Goal: Transaction & Acquisition: Purchase product/service

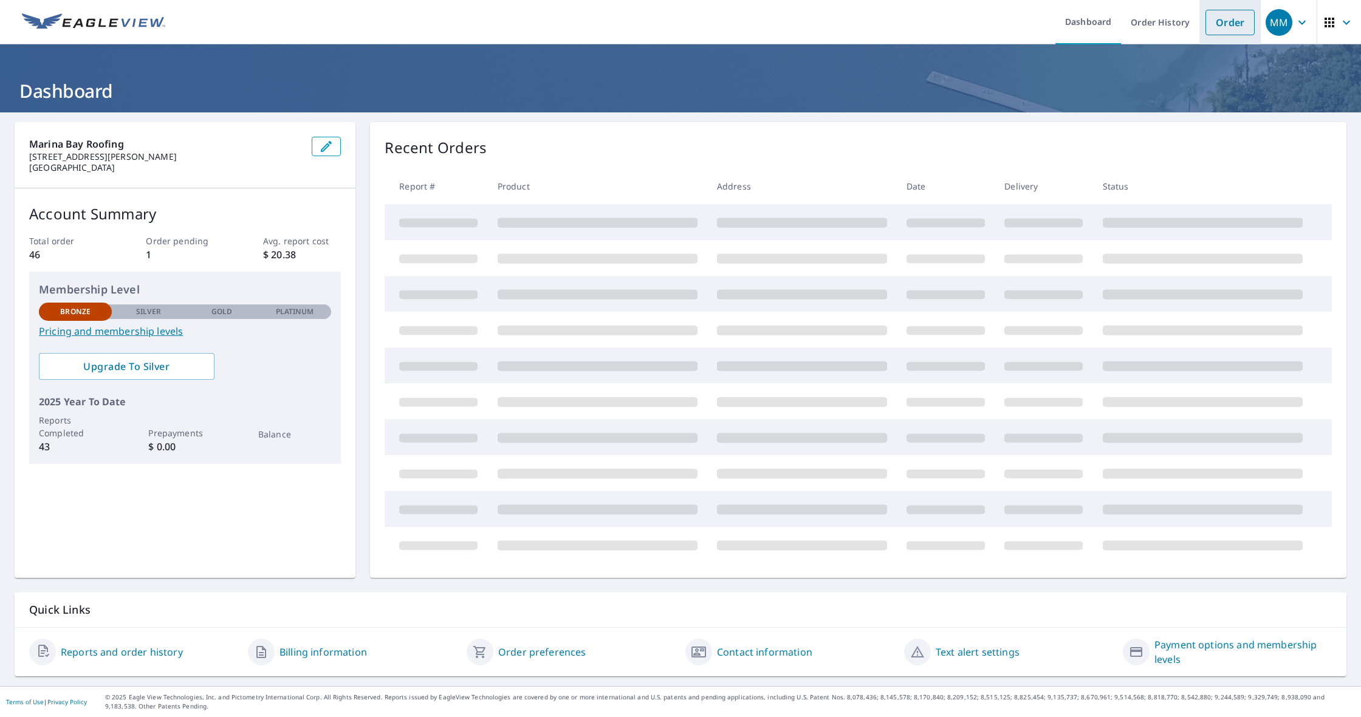
click at [1219, 32] on link "Order" at bounding box center [1229, 23] width 49 height 26
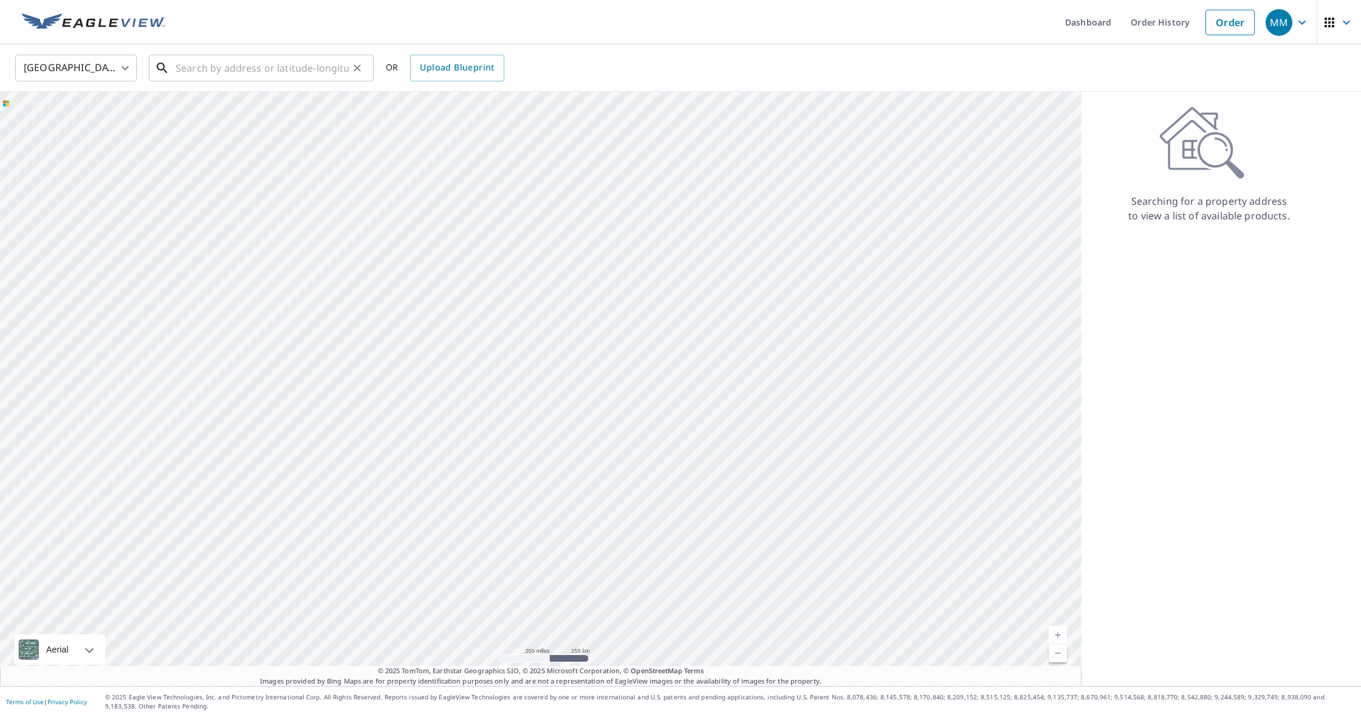
click at [327, 64] on input "text" at bounding box center [262, 68] width 173 height 34
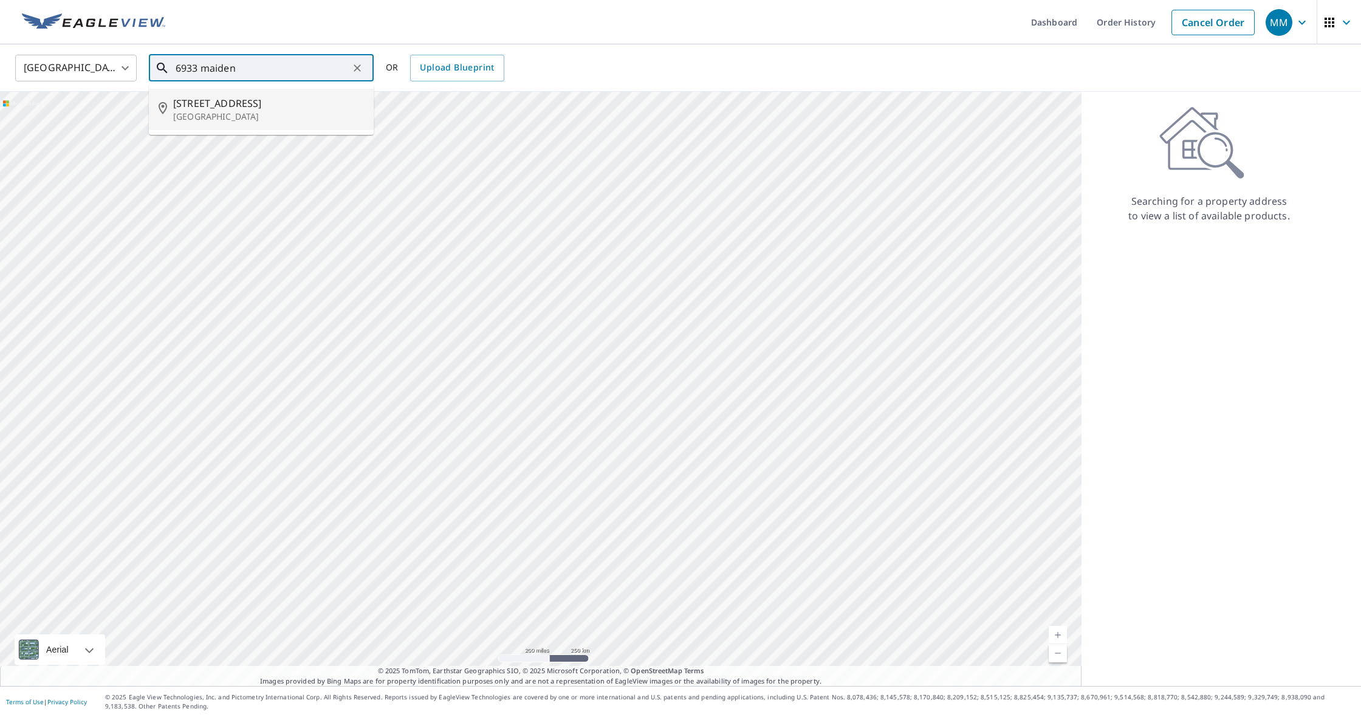
click at [276, 107] on span "[STREET_ADDRESS]" at bounding box center [268, 103] width 191 height 15
type input "[STREET_ADDRESS]"
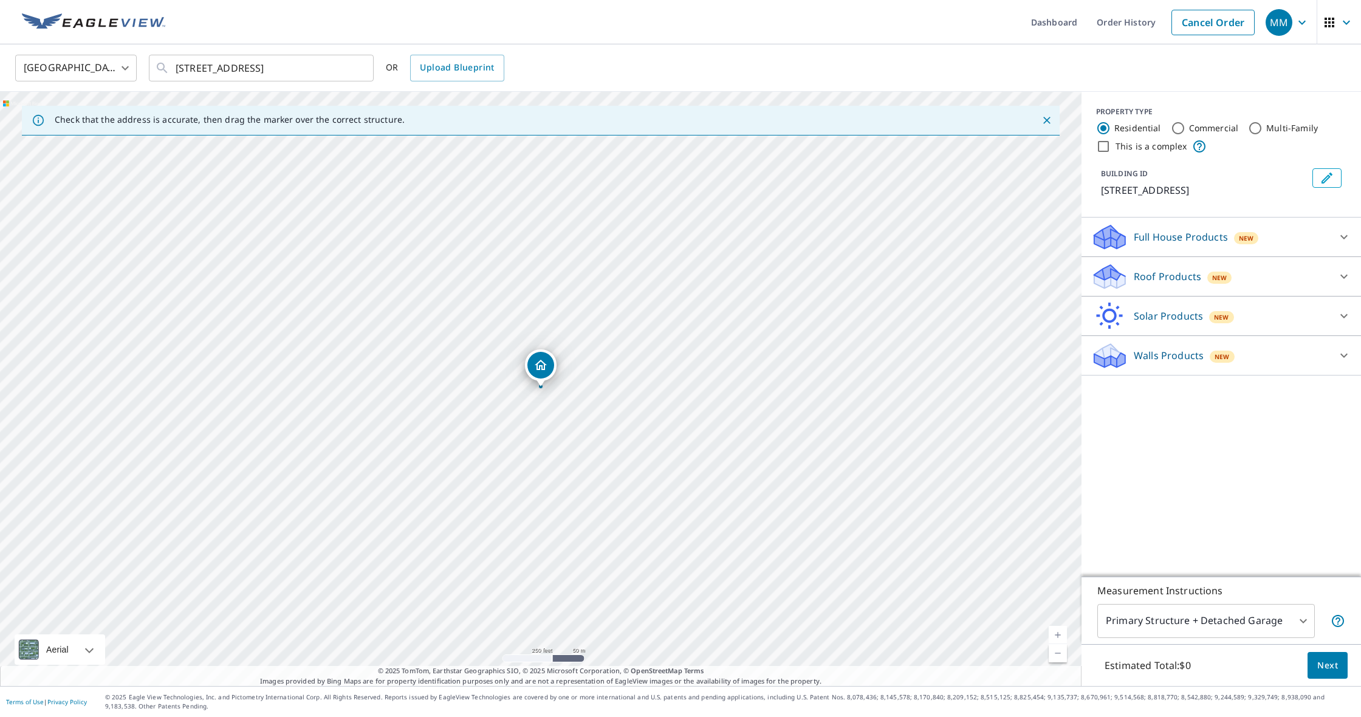
click at [1157, 267] on div "Roof Products New" at bounding box center [1210, 276] width 238 height 29
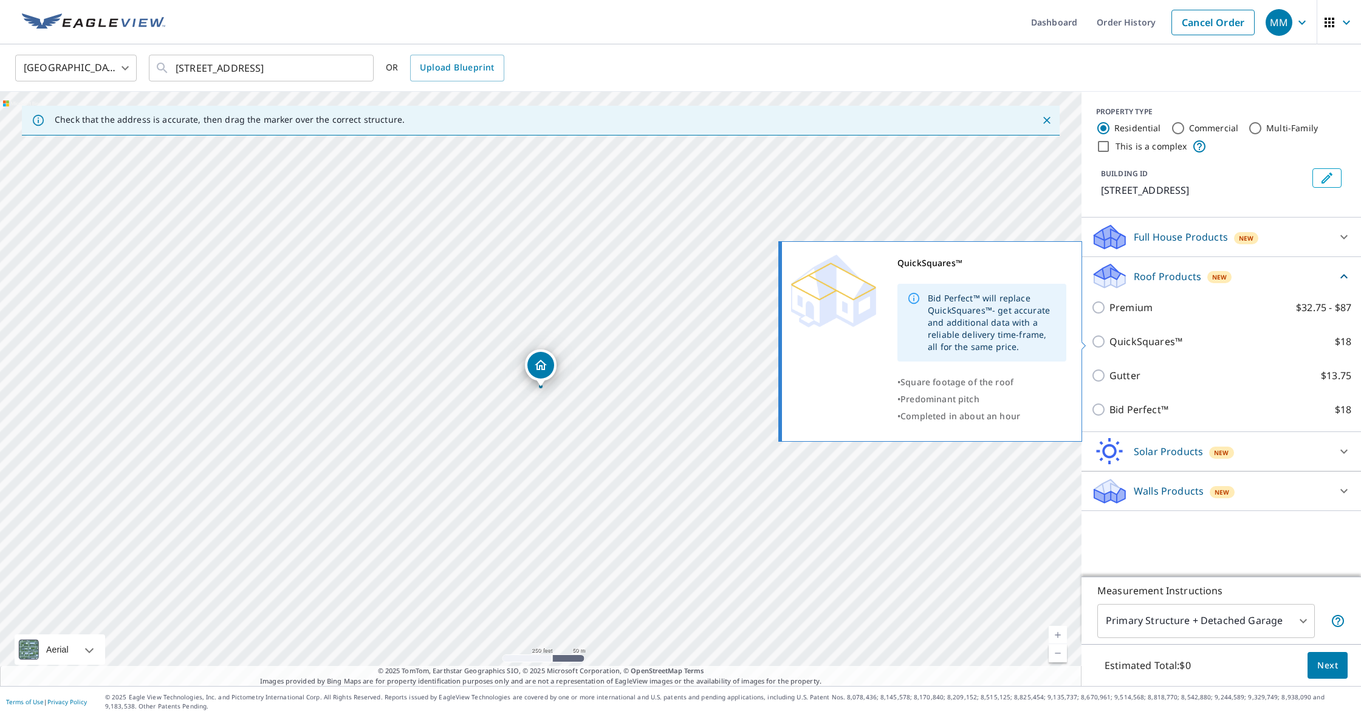
click at [1123, 340] on p "QuickSquares™" at bounding box center [1145, 341] width 73 height 15
click at [1109, 340] on input "QuickSquares™ $18" at bounding box center [1100, 341] width 18 height 15
checkbox input "true"
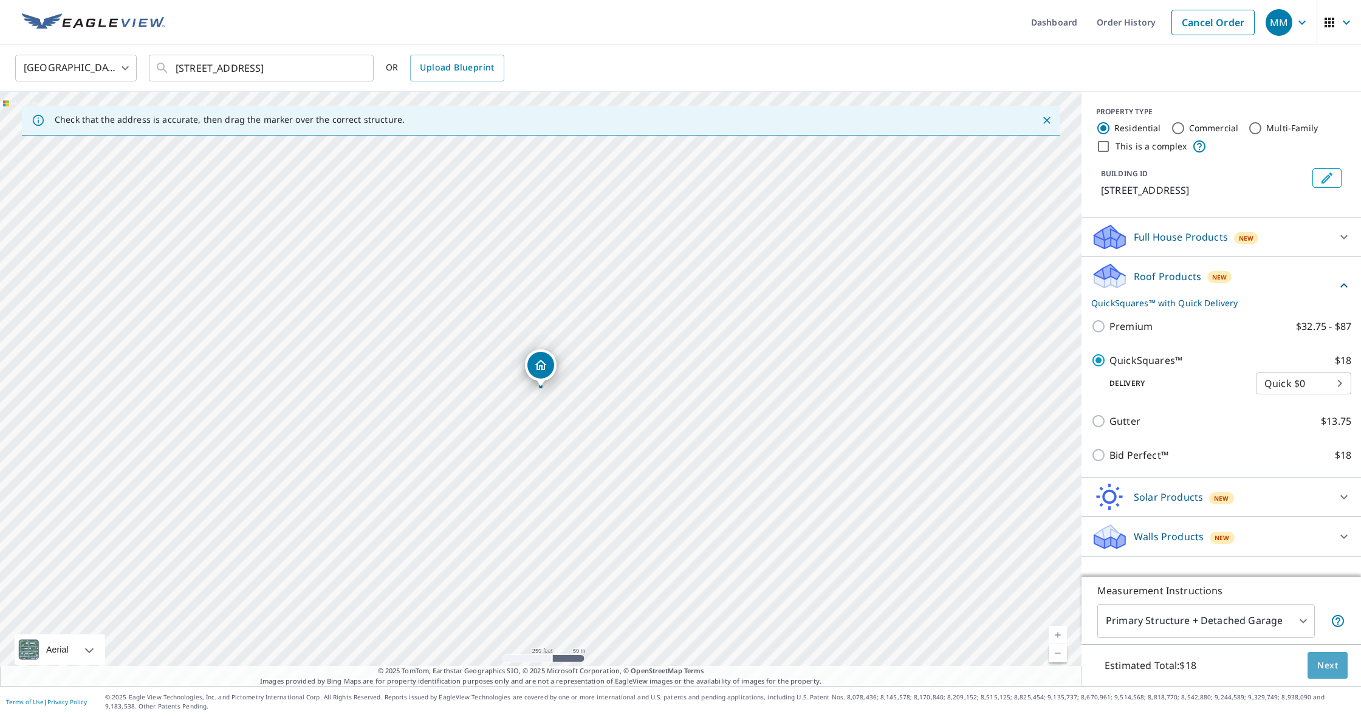
click at [1322, 667] on span "Next" at bounding box center [1327, 665] width 21 height 15
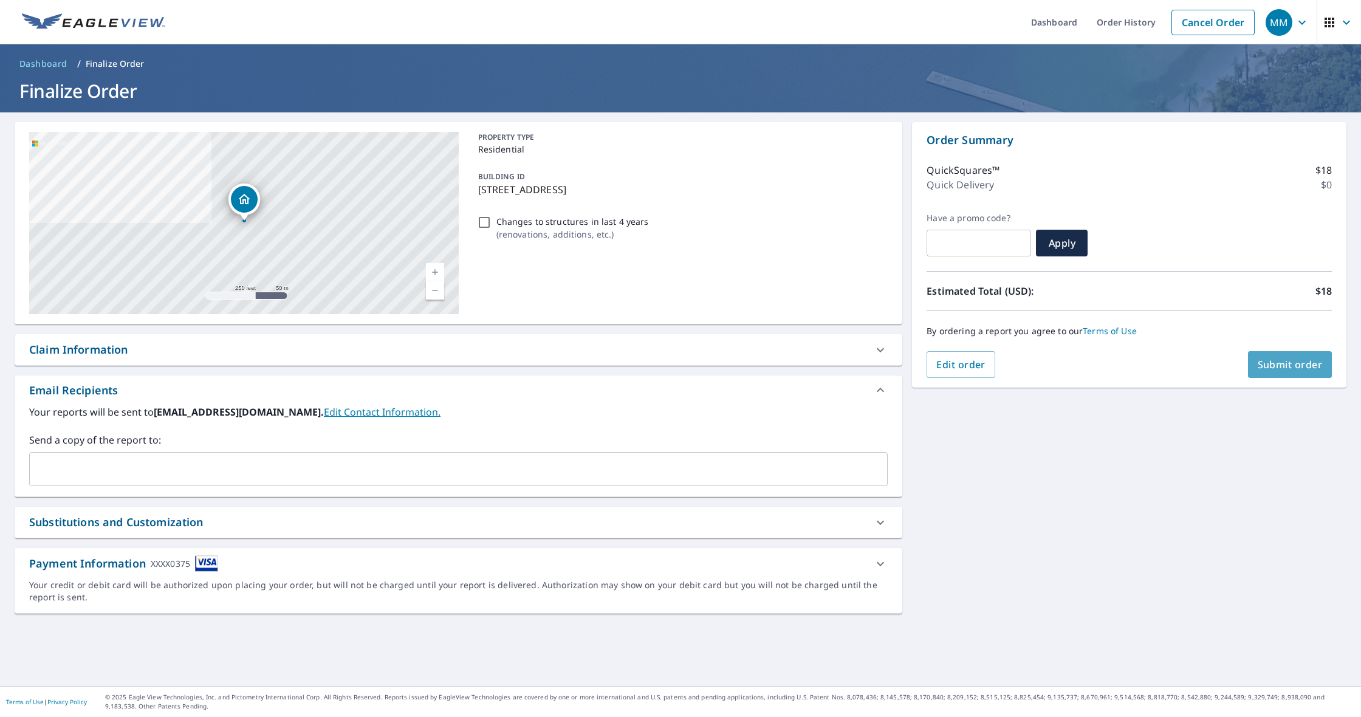
click at [1267, 357] on button "Submit order" at bounding box center [1290, 364] width 84 height 27
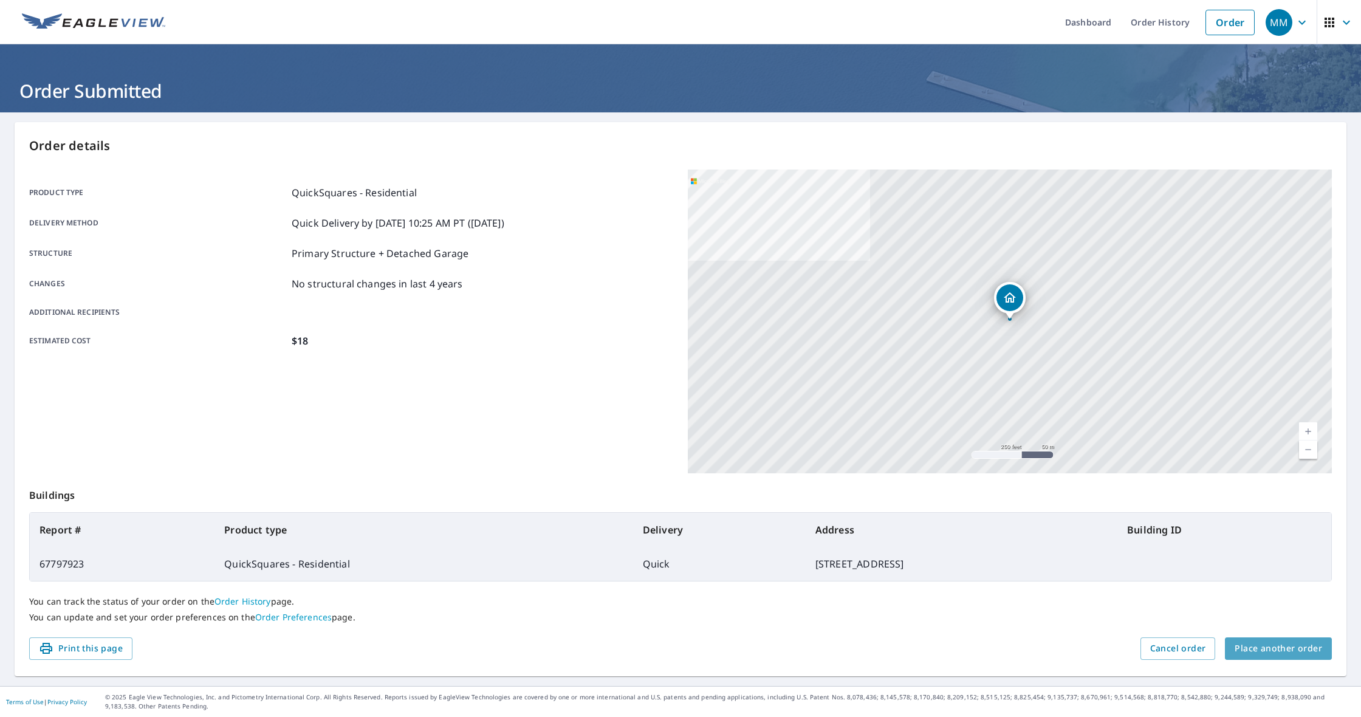
click at [1280, 653] on span "Place another order" at bounding box center [1278, 648] width 87 height 15
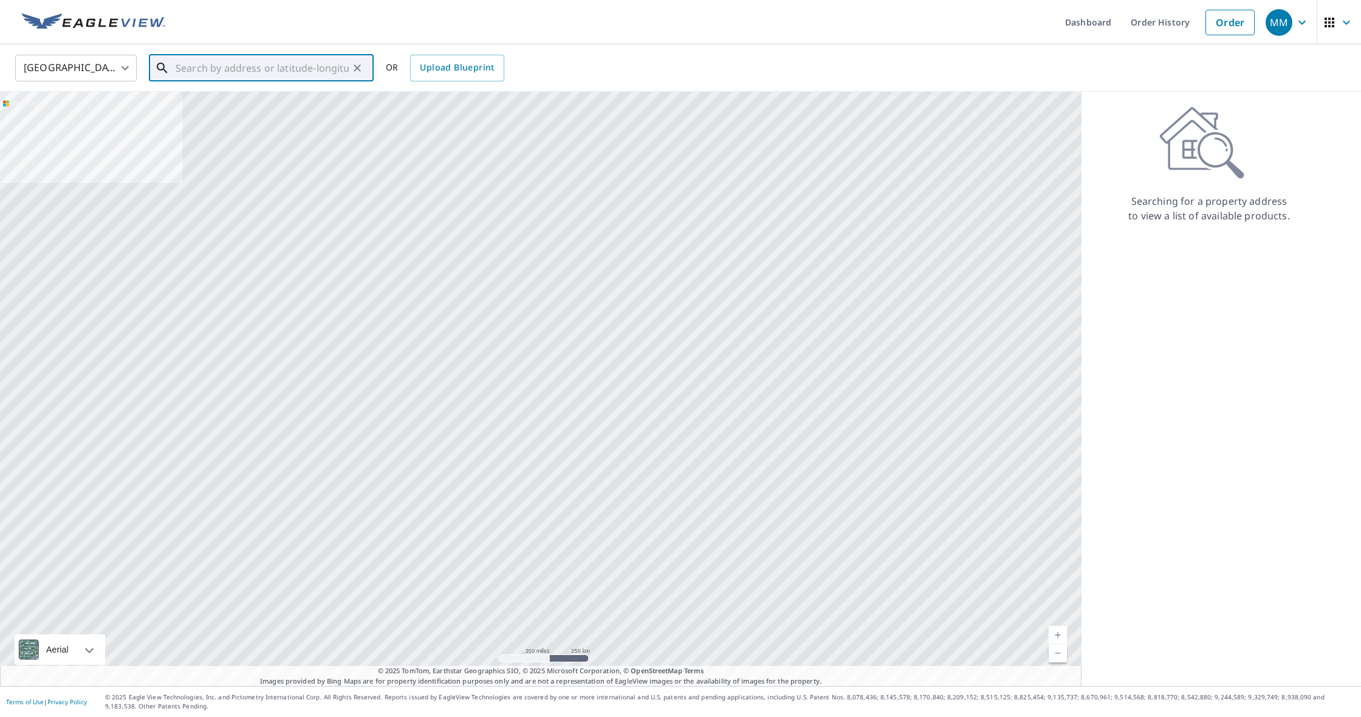
click at [293, 71] on input "text" at bounding box center [262, 68] width 173 height 34
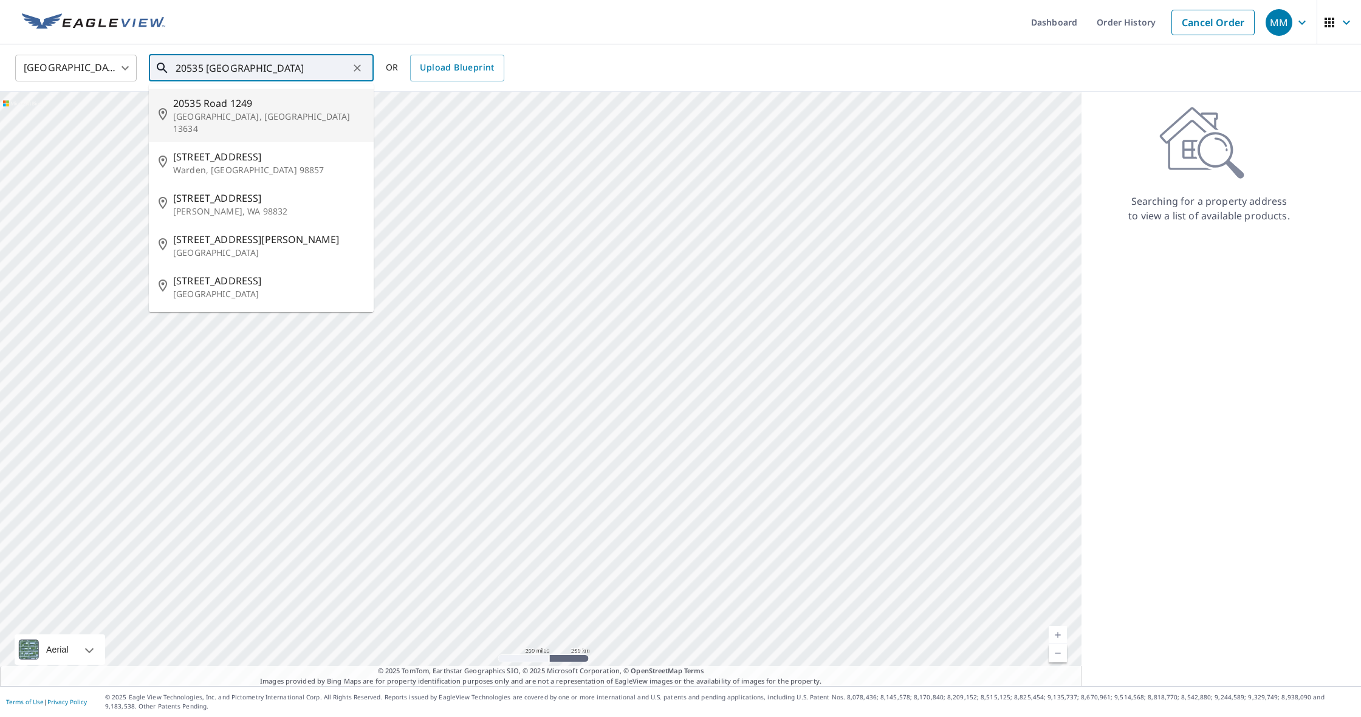
click at [253, 114] on p "[GEOGRAPHIC_DATA], [GEOGRAPHIC_DATA] 13634" at bounding box center [268, 123] width 191 height 24
type input "[STREET_ADDRESS]"
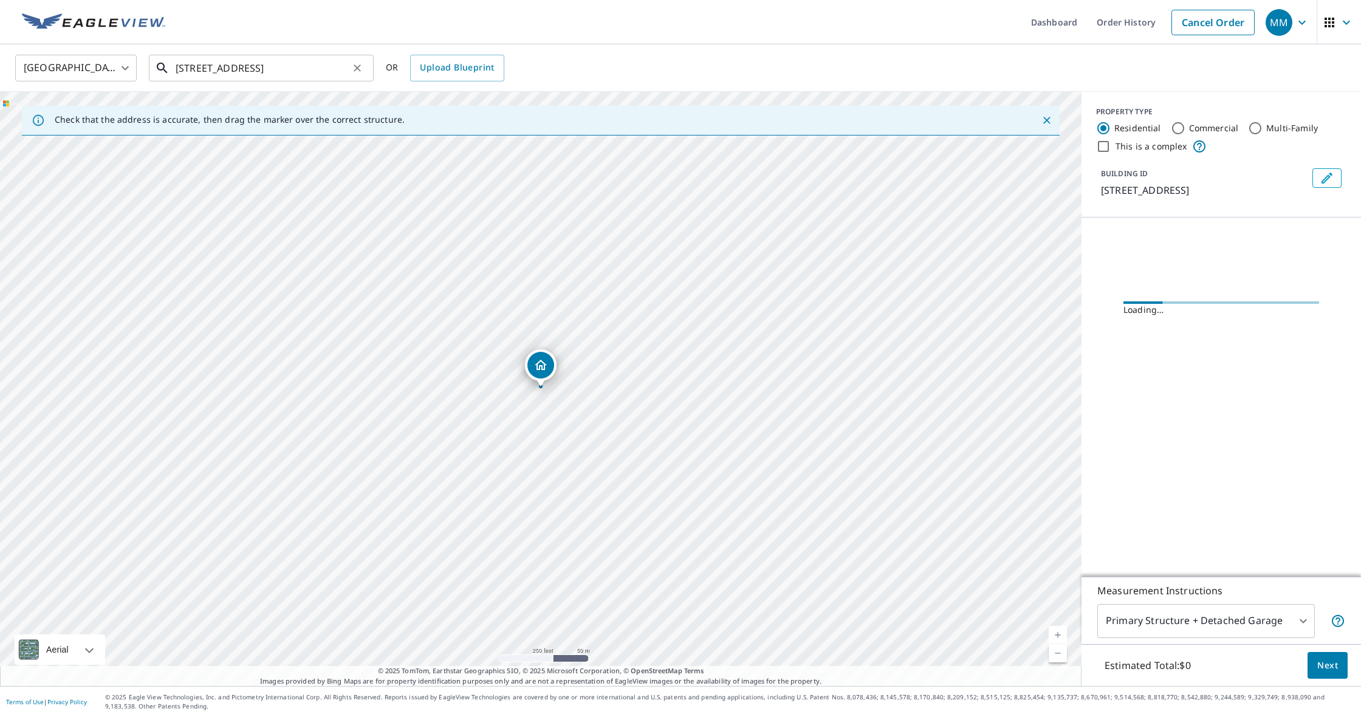
click at [305, 69] on input "[STREET_ADDRESS]" at bounding box center [262, 68] width 173 height 34
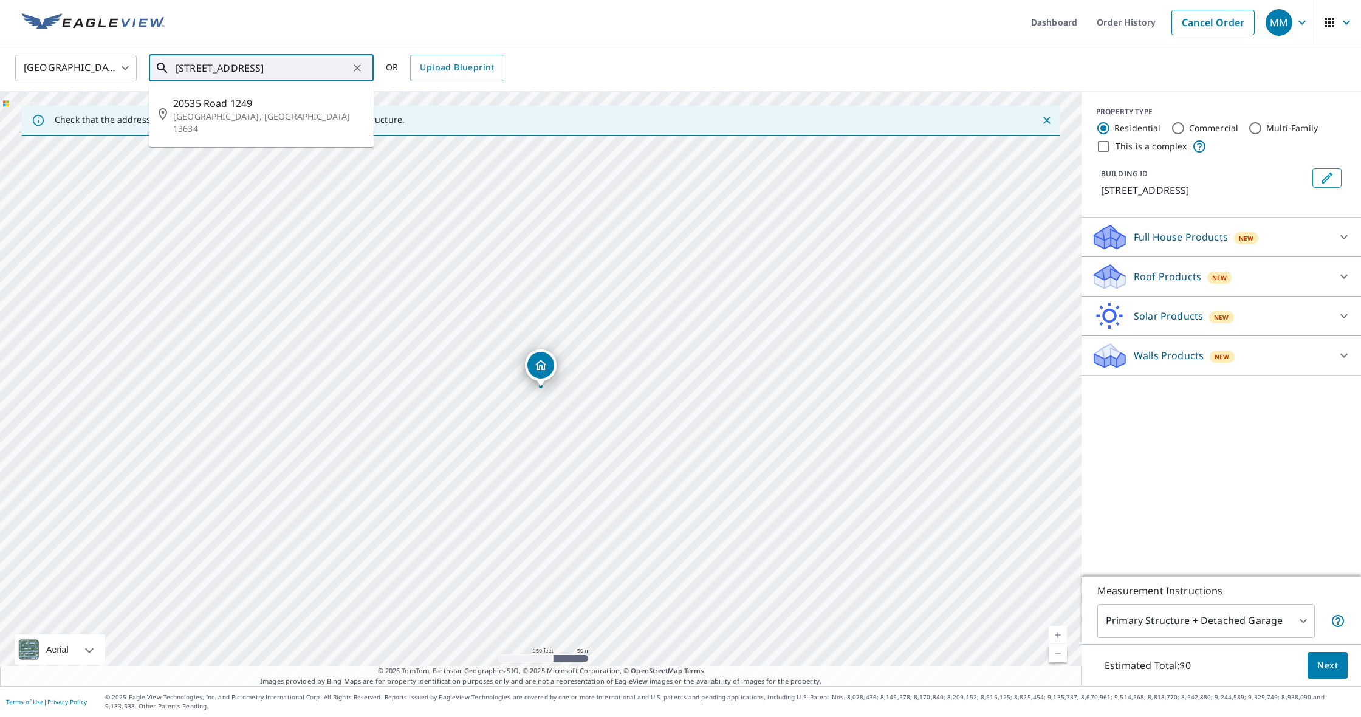
click at [361, 70] on icon "Clear" at bounding box center [357, 68] width 12 height 12
click at [311, 64] on input "text" at bounding box center [262, 68] width 173 height 34
click at [230, 105] on span "20535 [GEOGRAPHIC_DATA] Dr" at bounding box center [268, 103] width 191 height 15
type input "[STREET_ADDRESS]"
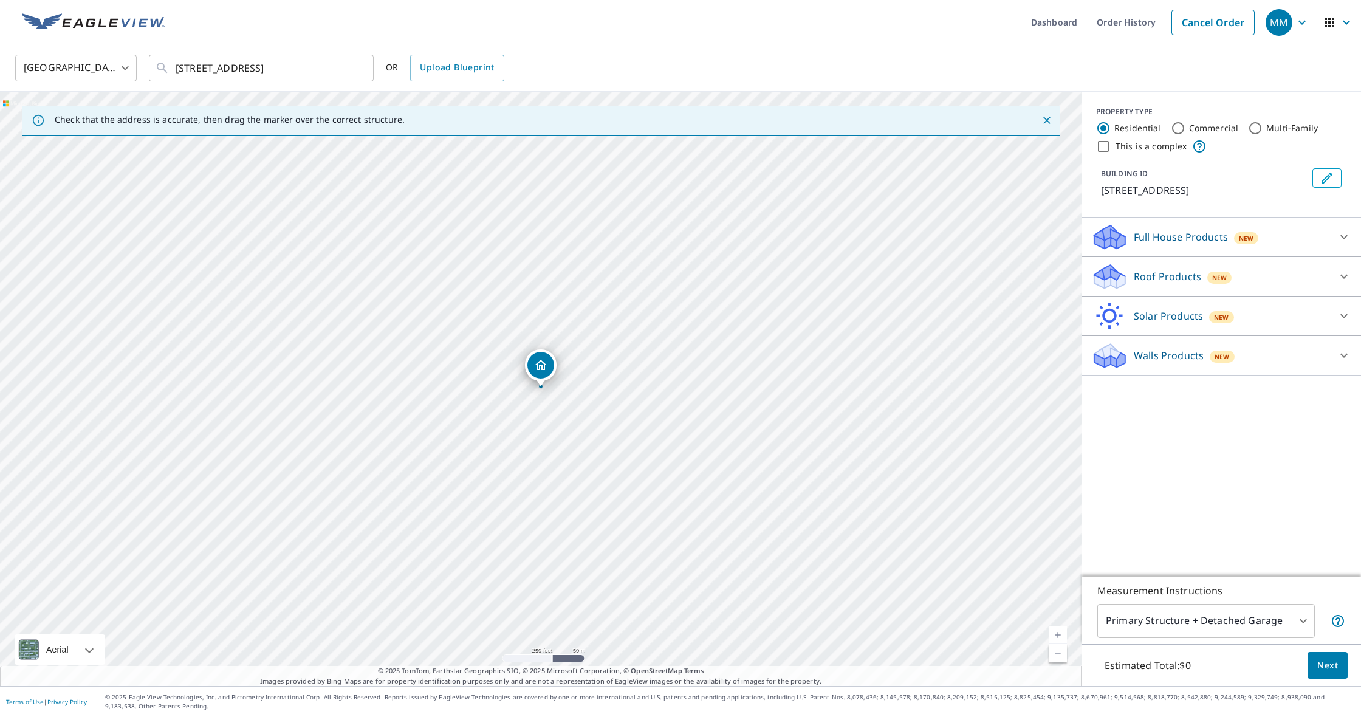
click at [1128, 277] on div "Roof Products New" at bounding box center [1210, 276] width 238 height 29
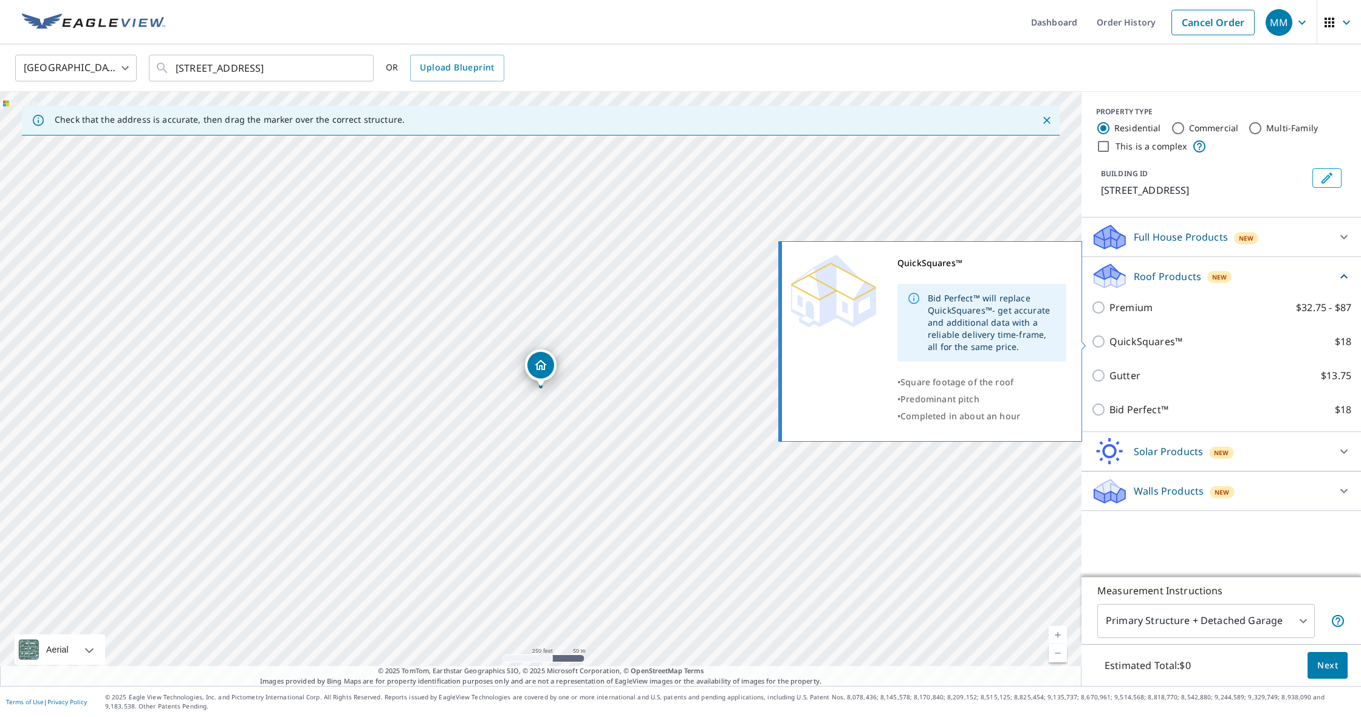
click at [1127, 343] on p "QuickSquares™" at bounding box center [1145, 341] width 73 height 15
click at [1109, 343] on input "QuickSquares™ $18" at bounding box center [1100, 341] width 18 height 15
checkbox input "true"
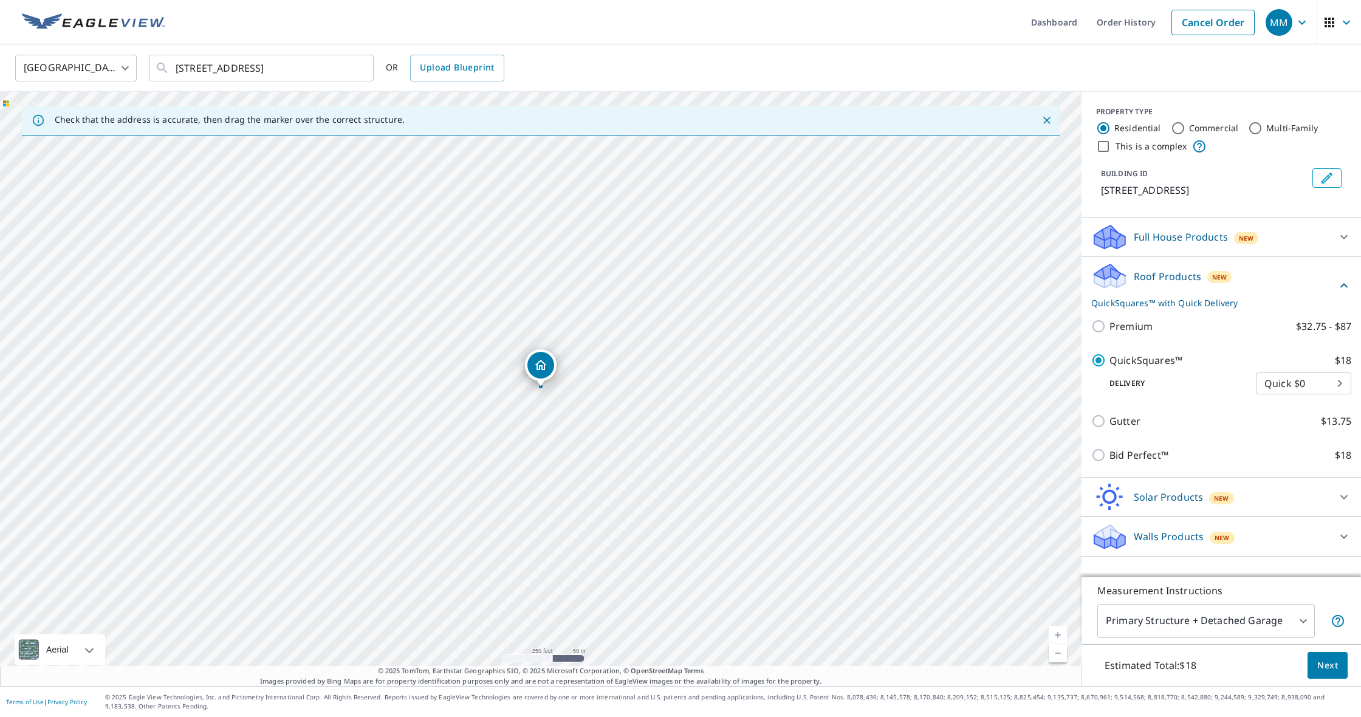
click at [1325, 668] on span "Next" at bounding box center [1327, 665] width 21 height 15
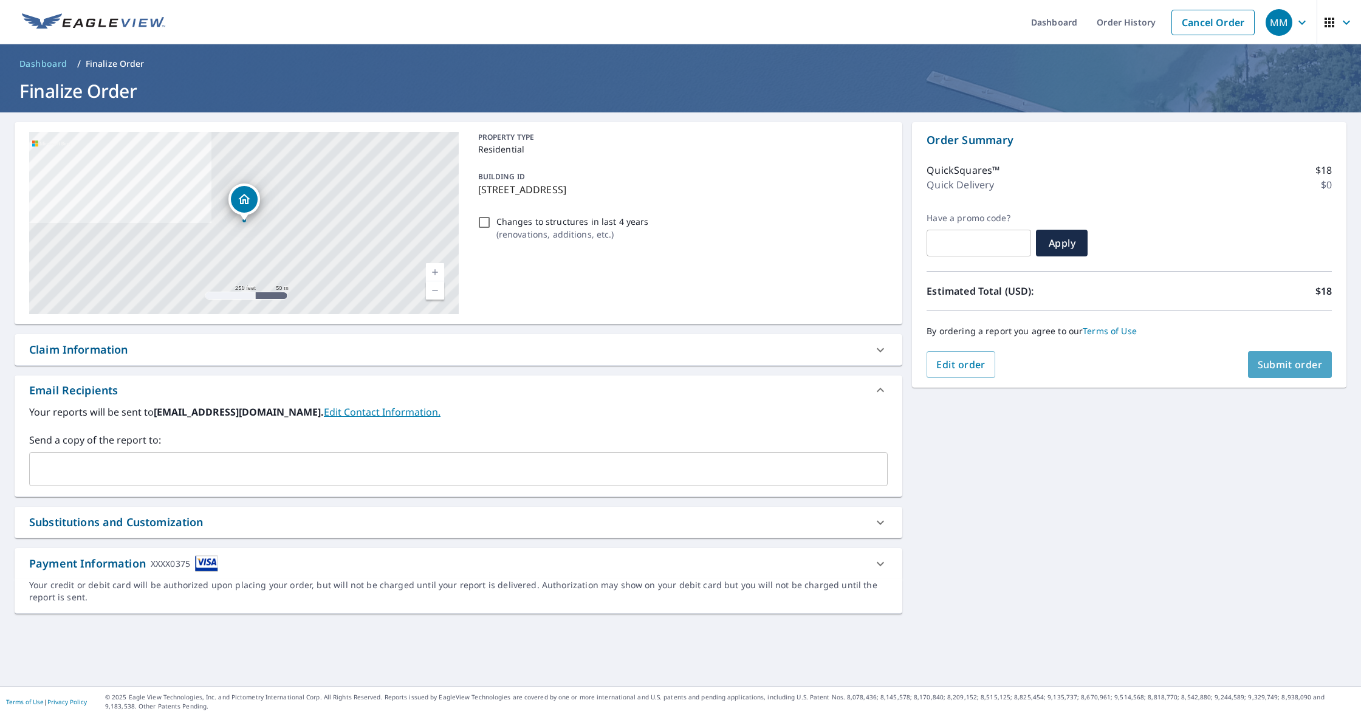
click at [1283, 360] on span "Submit order" at bounding box center [1290, 364] width 65 height 13
